Goal: Check status

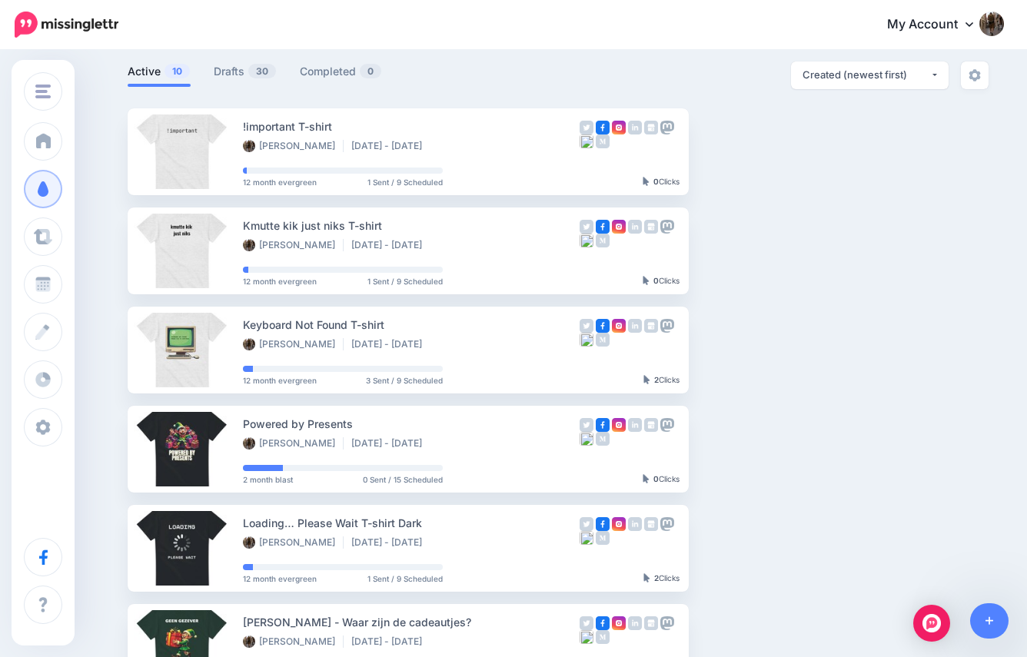
scroll to position [96, 0]
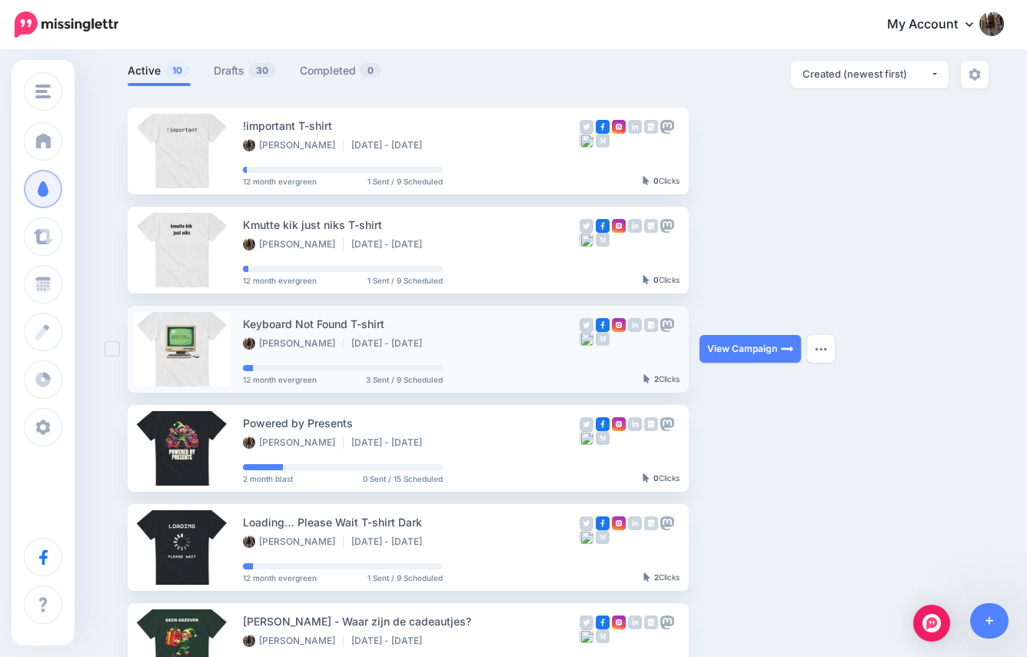
click at [659, 377] on div "2 Clicks" at bounding box center [661, 379] width 36 height 9
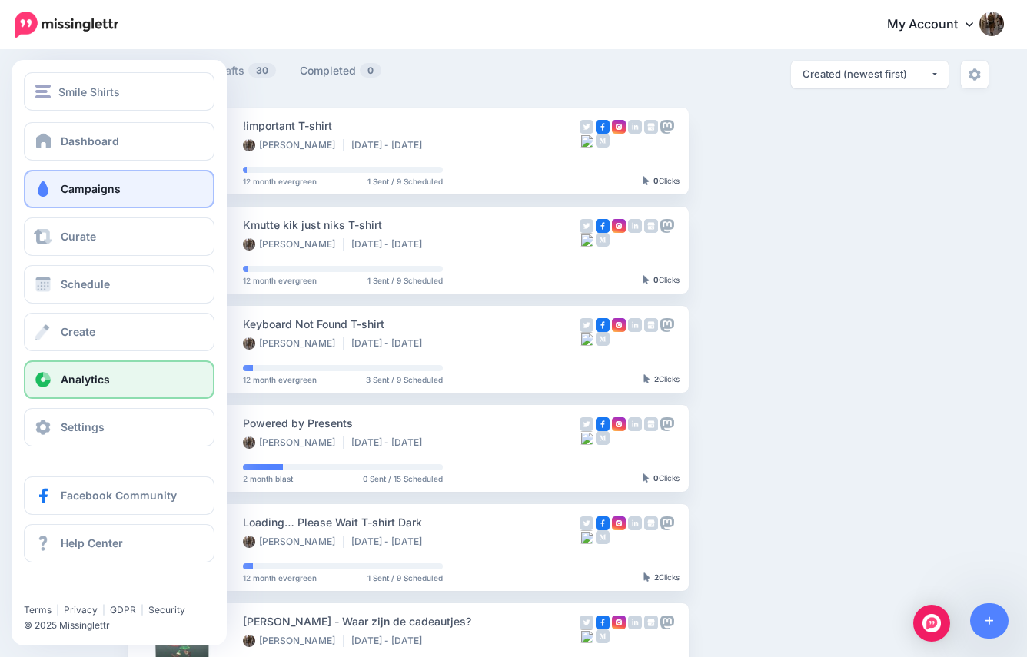
click at [103, 376] on span "Analytics" at bounding box center [85, 379] width 49 height 13
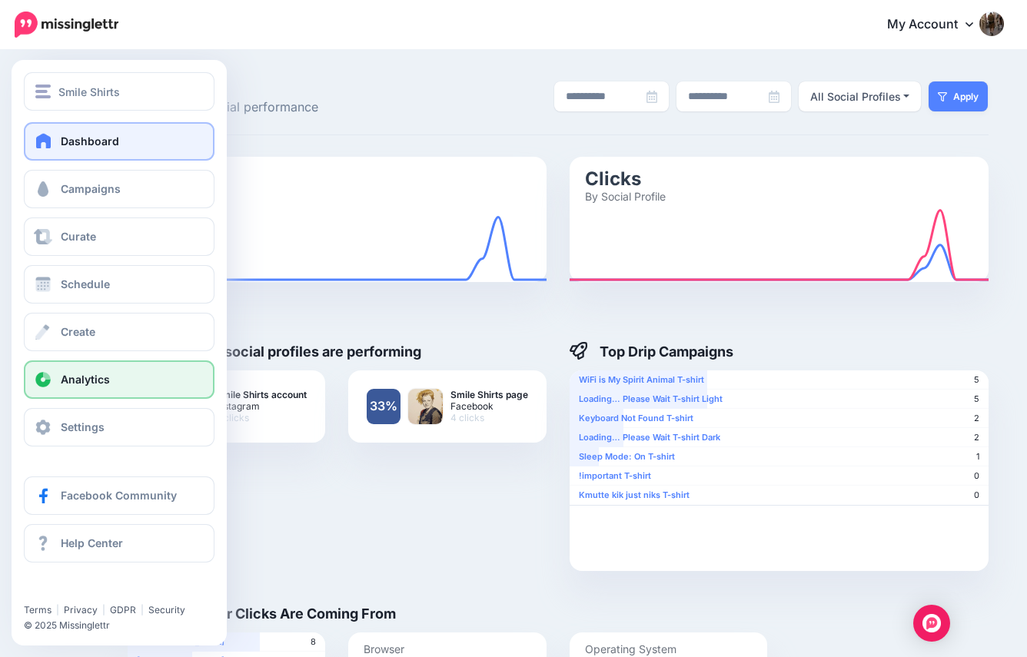
click at [105, 140] on span "Dashboard" at bounding box center [90, 140] width 58 height 13
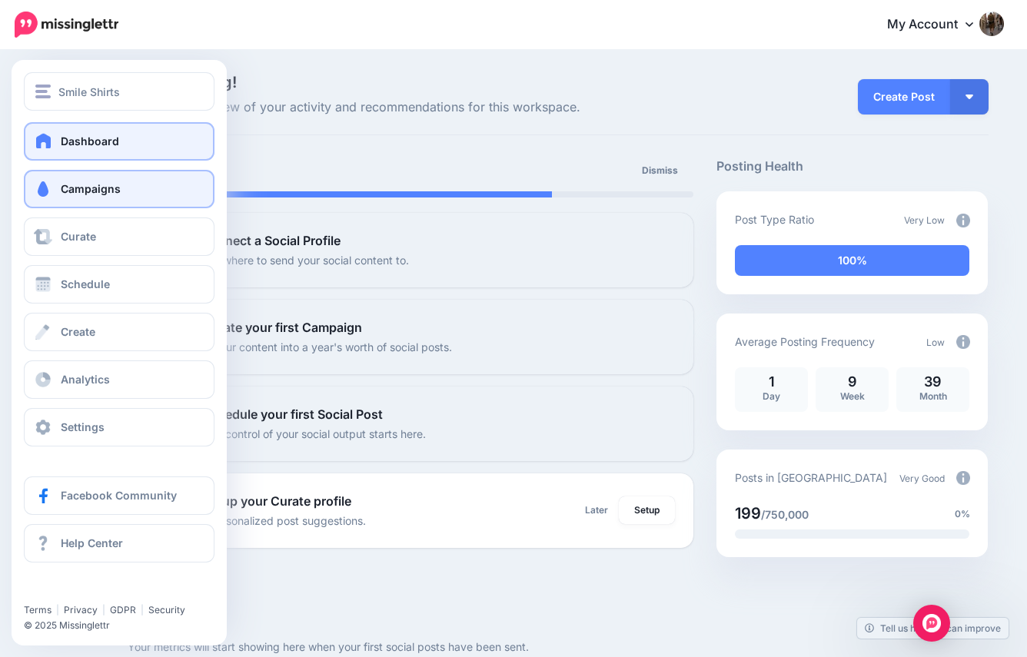
click at [108, 188] on span "Campaigns" at bounding box center [91, 188] width 60 height 13
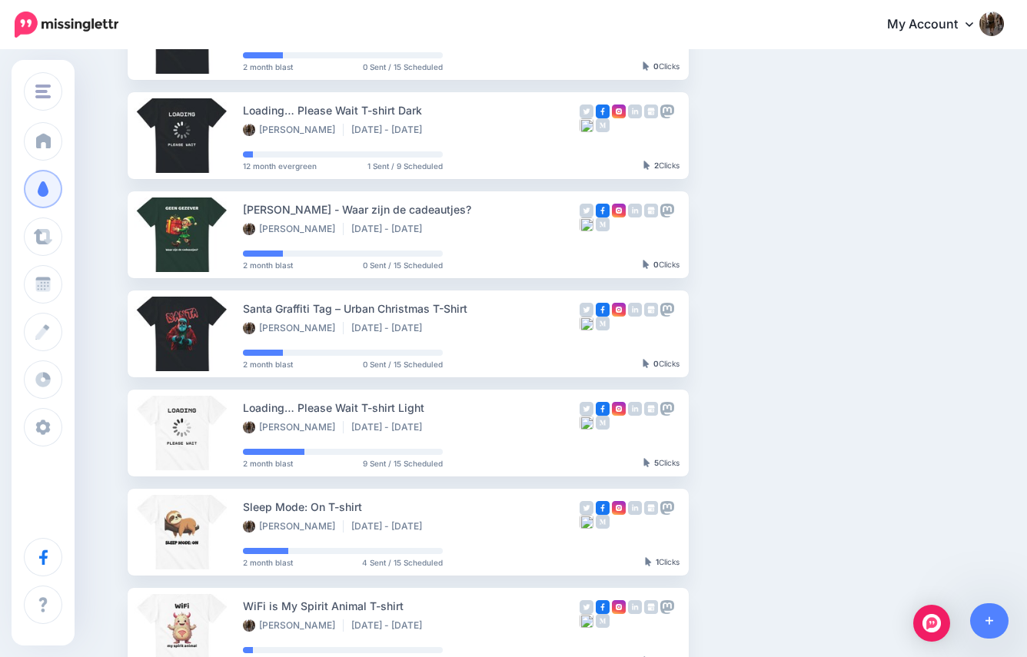
scroll to position [573, 0]
